Goal: Understand process/instructions: Learn how to perform a task or action

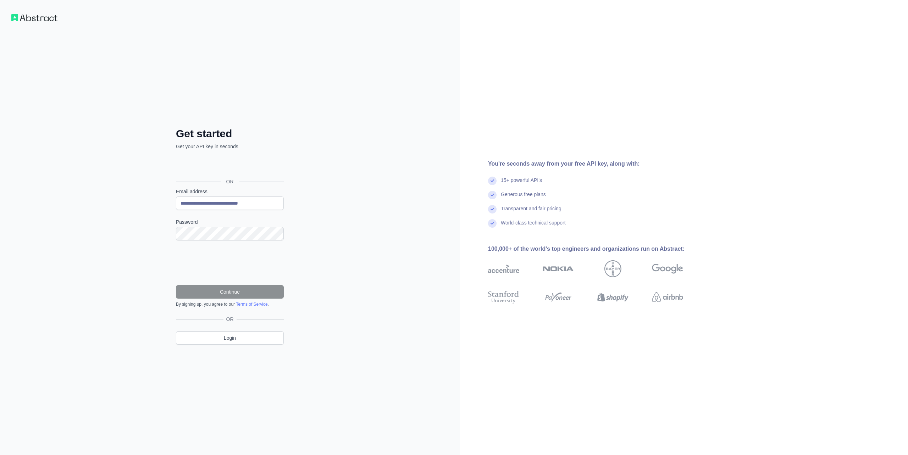
click at [316, 213] on div "**********" at bounding box center [230, 227] width 460 height 455
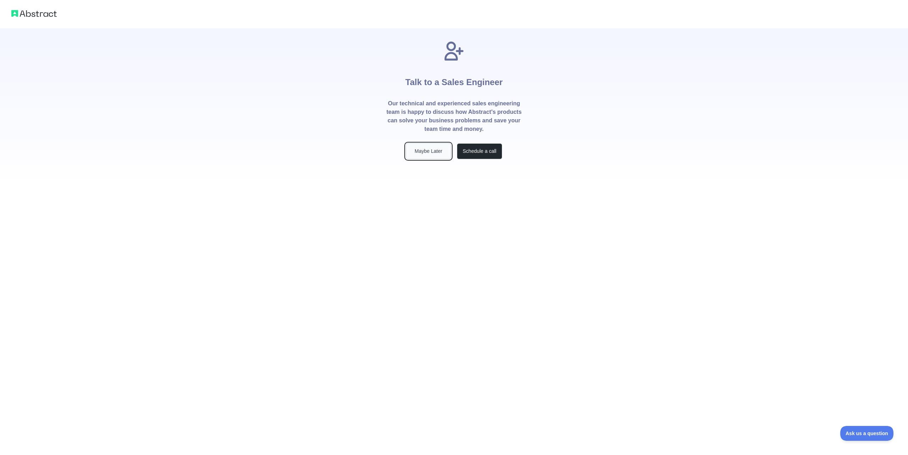
click at [435, 151] on button "Maybe Later" at bounding box center [428, 151] width 45 height 16
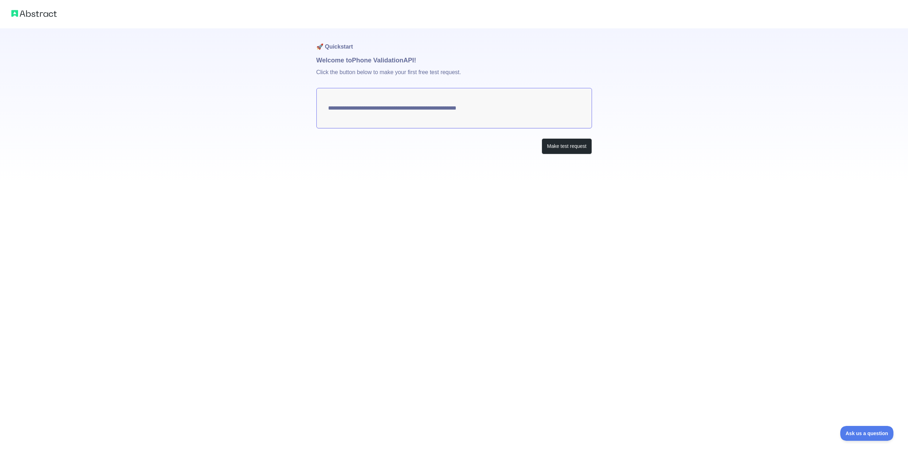
drag, startPoint x: 519, startPoint y: 111, endPoint x: 436, endPoint y: 114, distance: 83.1
click at [401, 106] on textarea "**********" at bounding box center [455, 108] width 276 height 40
click at [563, 141] on button "Make test request" at bounding box center [567, 146] width 50 height 16
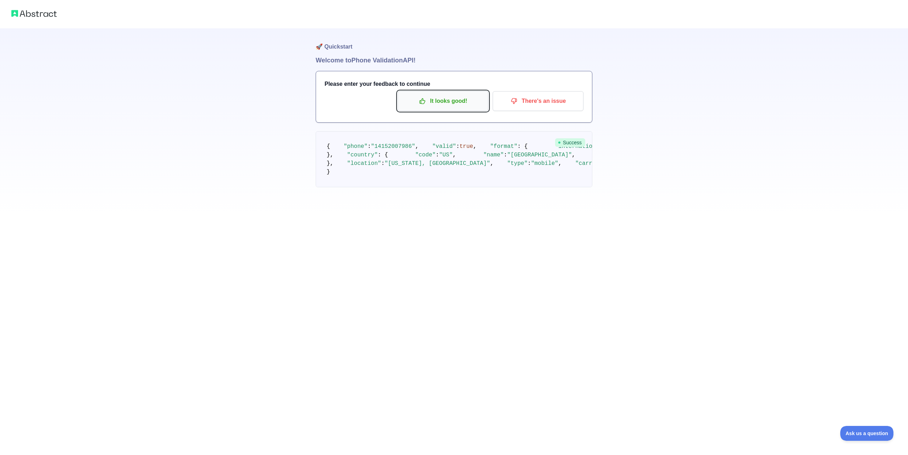
click at [457, 97] on p "It looks good!" at bounding box center [443, 101] width 80 height 12
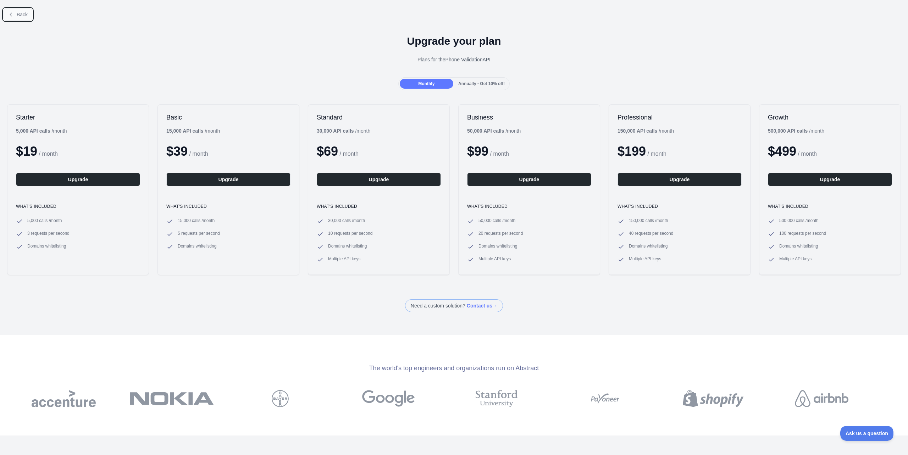
click at [20, 15] on span "Back" at bounding box center [22, 15] width 11 height 6
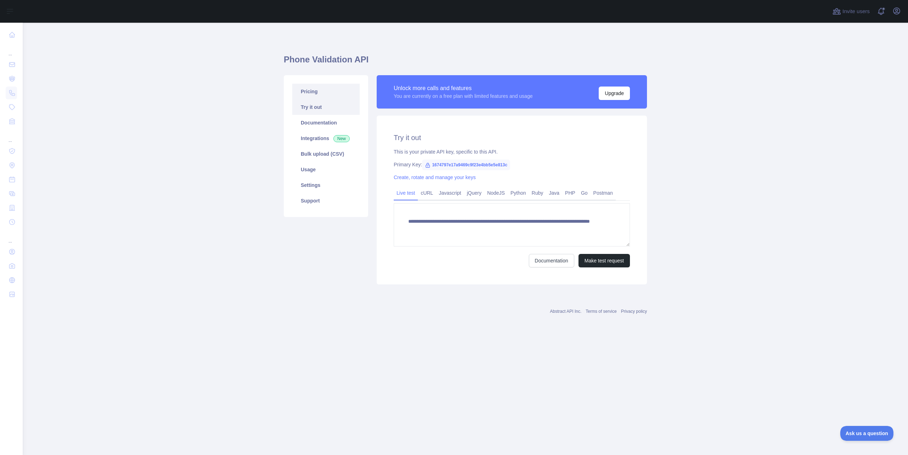
click at [324, 94] on link "Pricing" at bounding box center [325, 92] width 67 height 16
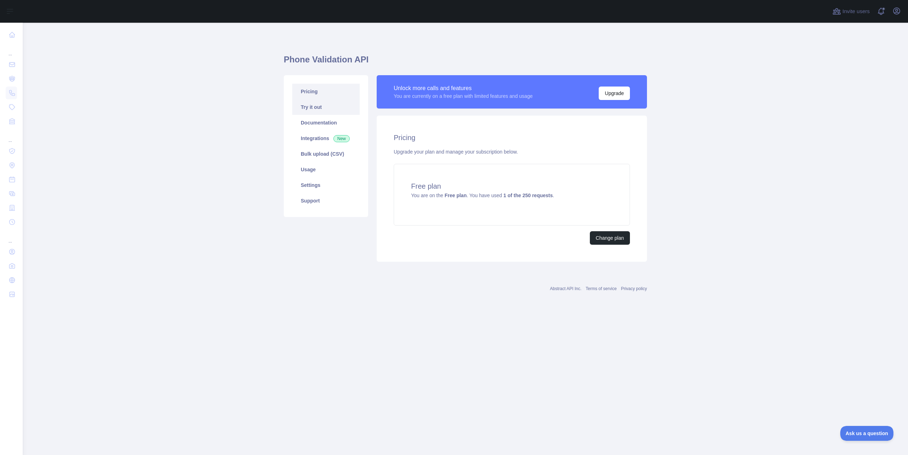
click at [328, 106] on link "Try it out" at bounding box center [325, 107] width 67 height 16
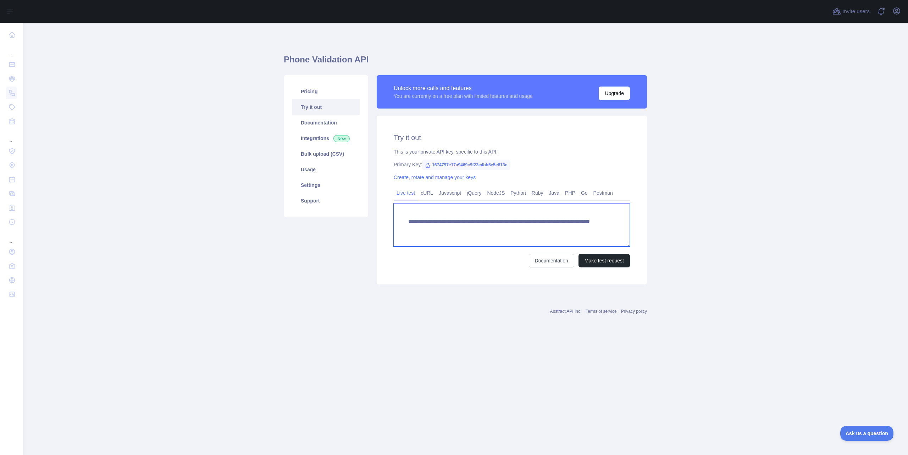
drag, startPoint x: 585, startPoint y: 230, endPoint x: 401, endPoint y: 221, distance: 184.0
click at [401, 221] on textarea "**********" at bounding box center [512, 224] width 236 height 43
click at [514, 195] on link "Python" at bounding box center [518, 192] width 21 height 11
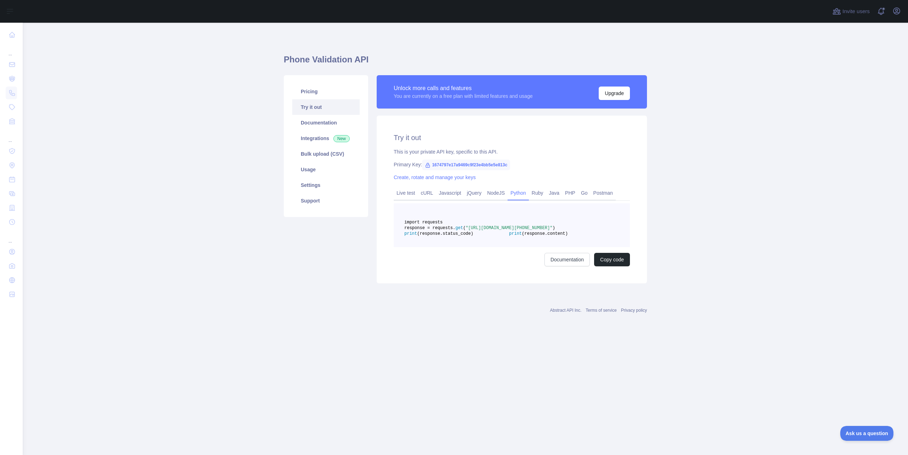
click at [541, 247] on pre "import requests response = requests. get ( "[URL][DOMAIN_NAME][PHONE_NUMBER]" )…" at bounding box center [512, 225] width 236 height 44
drag, startPoint x: 550, startPoint y: 252, endPoint x: 403, endPoint y: 222, distance: 150.0
click at [403, 222] on pre "import requests response = requests. get ( "[URL][DOMAIN_NAME][PHONE_NUMBER]" )…" at bounding box center [512, 225] width 236 height 44
click at [534, 231] on span ""[URL][DOMAIN_NAME][PHONE_NUMBER]"" at bounding box center [509, 228] width 87 height 5
click at [610, 266] on button "Copy code" at bounding box center [612, 259] width 36 height 13
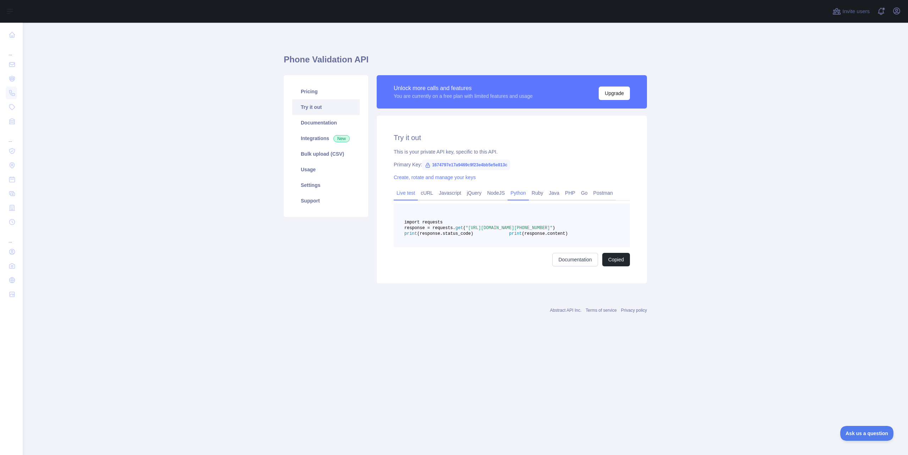
click at [407, 191] on link "Live test" at bounding box center [406, 192] width 24 height 11
click at [599, 258] on button "Make test request" at bounding box center [604, 260] width 51 height 13
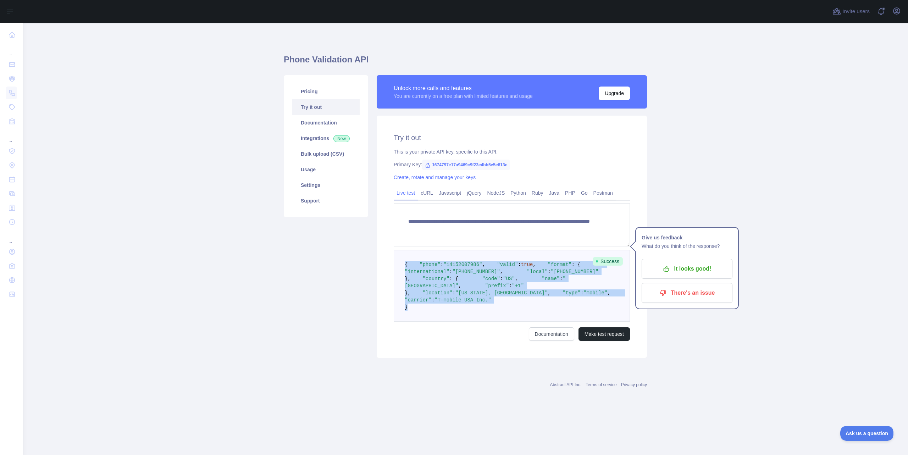
drag, startPoint x: 401, startPoint y: 264, endPoint x: 463, endPoint y: 372, distance: 124.3
click at [463, 322] on pre "{ "phone" : "[PHONE_NUMBER]" , "valid" : true , "format" : { "international" : …" at bounding box center [512, 286] width 236 height 72
copy code "{ "phone" : "[PHONE_NUMBER]" , "valid" : true , "format" : { "international" : …"
click at [467, 303] on span ""T-mobile USA Inc."" at bounding box center [463, 300] width 57 height 6
drag, startPoint x: 456, startPoint y: 372, endPoint x: 402, endPoint y: 267, distance: 117.9
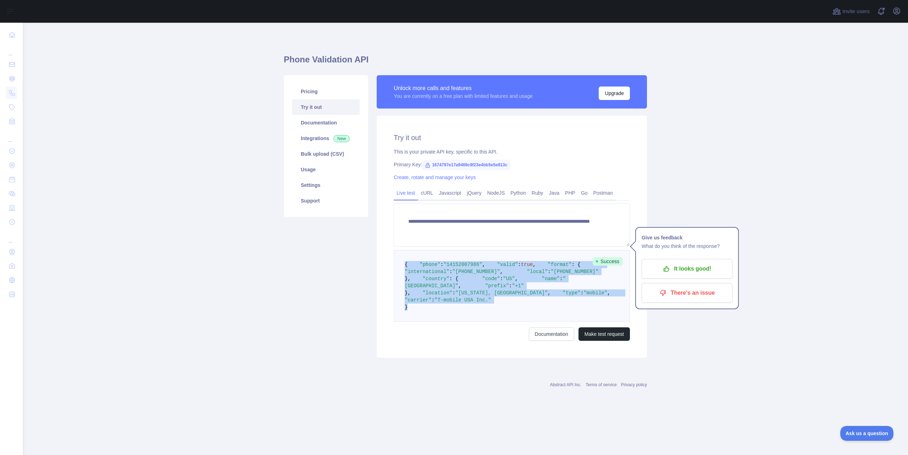
click at [402, 267] on pre "{ "phone" : "[PHONE_NUMBER]" , "valid" : true , "format" : { "international" : …" at bounding box center [512, 286] width 236 height 72
copy code "{ "phone" : "[PHONE_NUMBER]" , "valid" : true , "format" : { "international" : …"
click at [522, 194] on link "Python" at bounding box center [518, 192] width 21 height 11
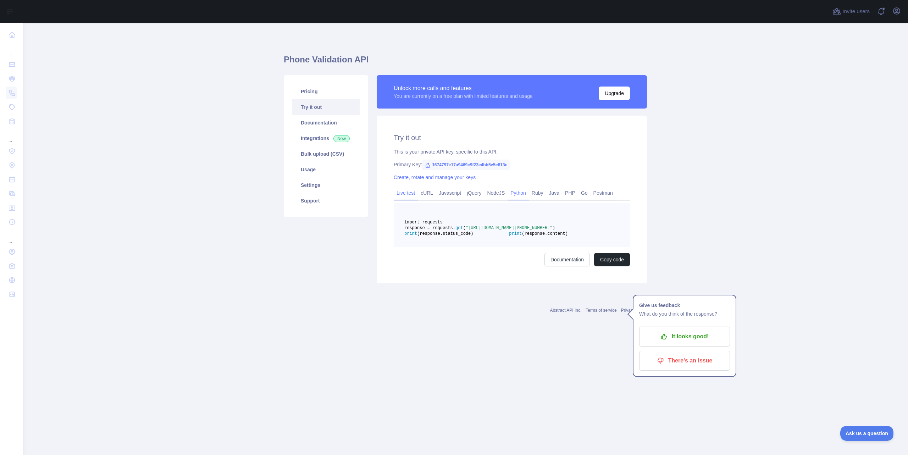
click at [418, 192] on link "Live test" at bounding box center [406, 192] width 24 height 11
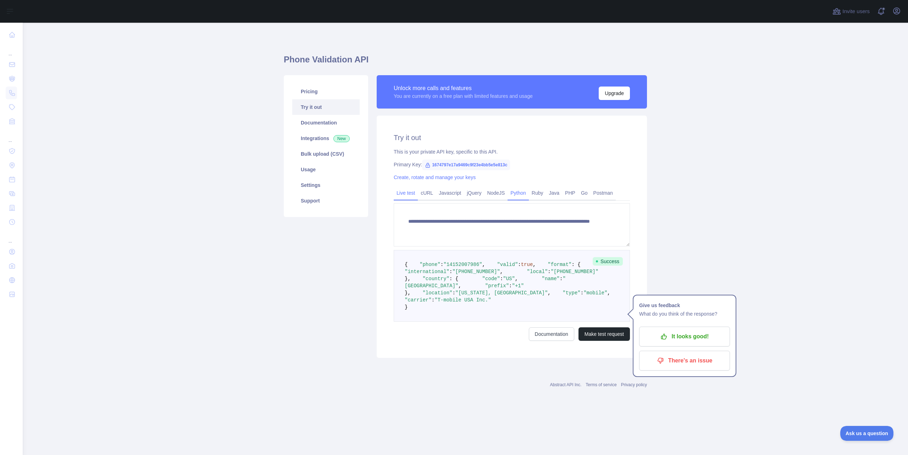
click at [515, 189] on link "Python" at bounding box center [518, 192] width 21 height 11
